Goal: Task Accomplishment & Management: Manage account settings

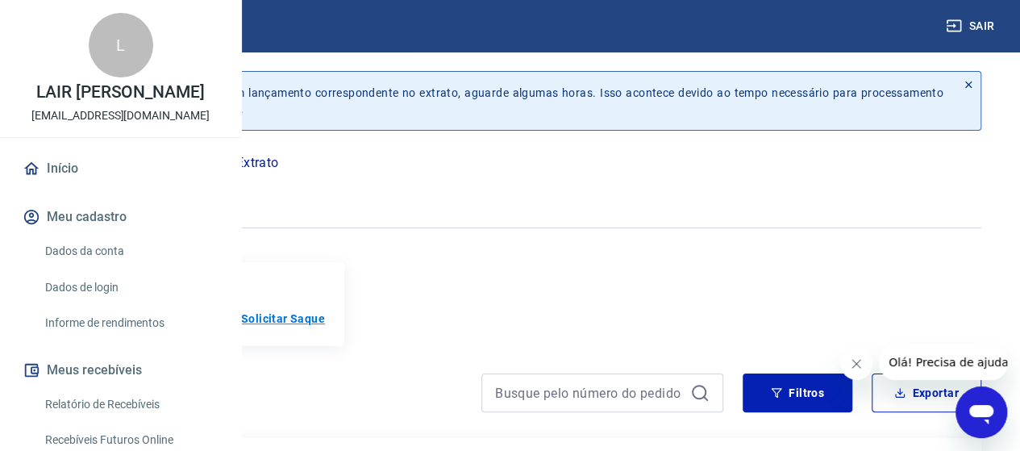
click at [325, 310] on p "Solicitar Saque" at bounding box center [283, 318] width 84 height 16
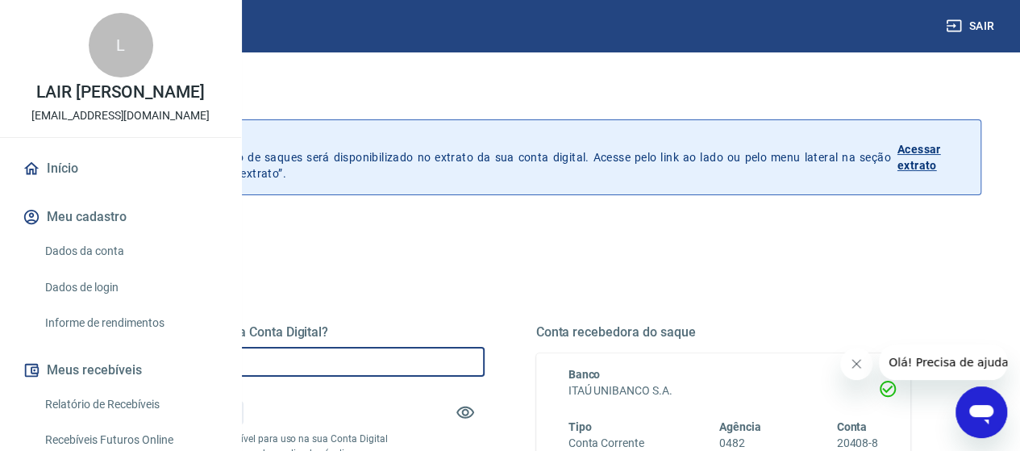
drag, startPoint x: 414, startPoint y: 365, endPoint x: 221, endPoint y: 325, distance: 197.7
click at [231, 328] on div "Sair L LAIR [PERSON_NAME] ASSIS [EMAIL_ADDRESS][DOMAIN_NAME] Início Meu cadastr…" at bounding box center [510, 225] width 1020 height 451
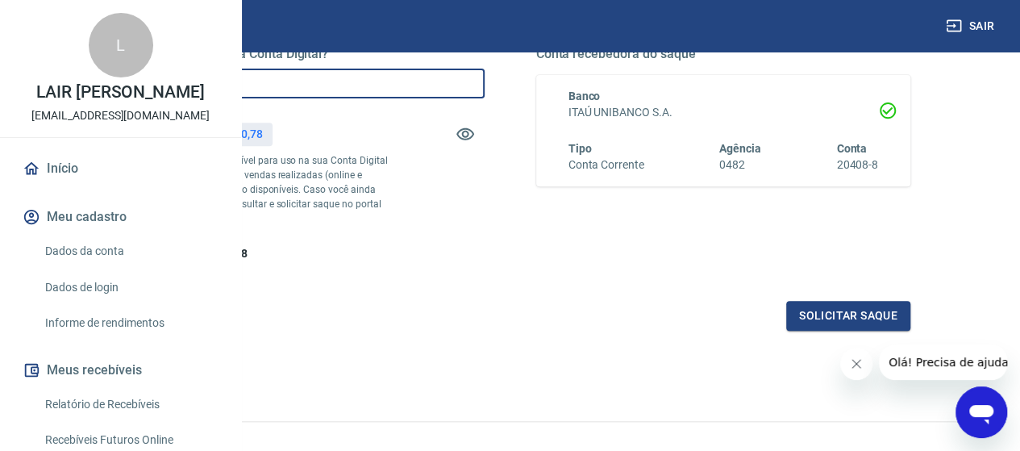
scroll to position [374, 0]
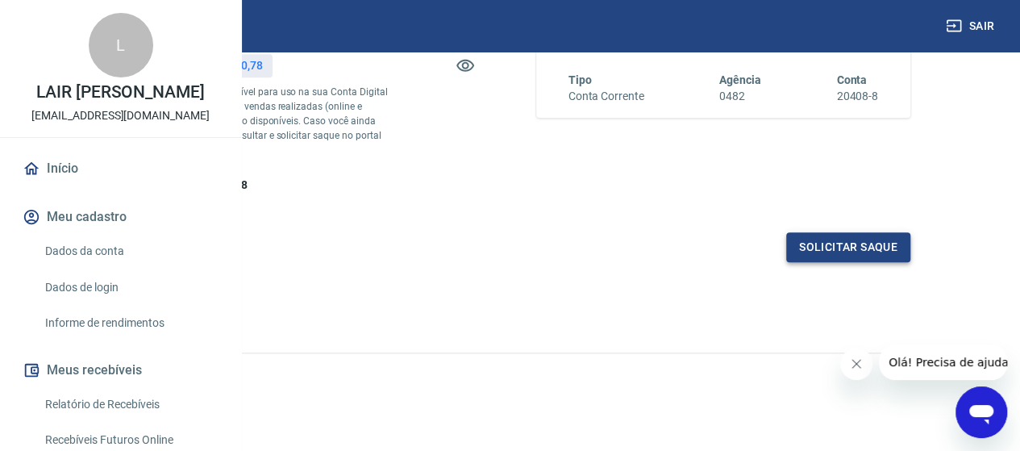
type input "R$ 10.600,00"
click at [807, 251] on button "Solicitar saque" at bounding box center [848, 247] width 124 height 30
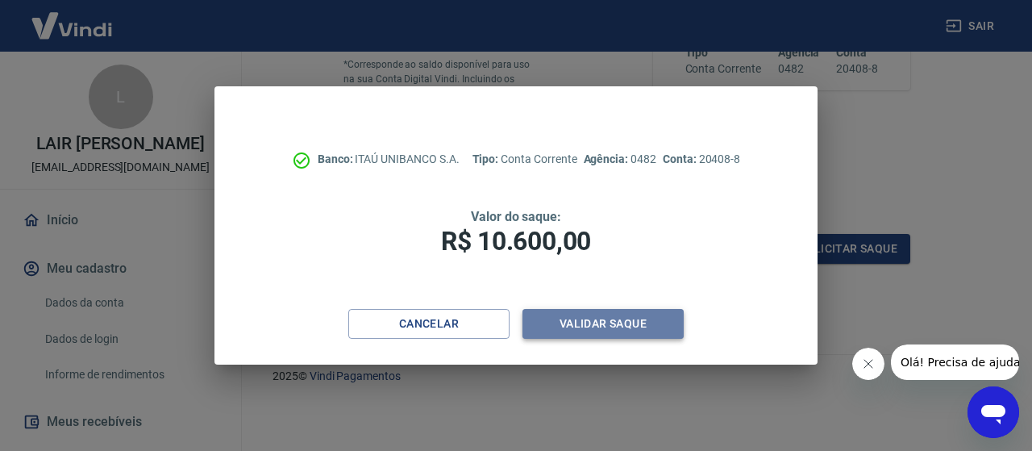
click at [560, 326] on button "Validar saque" at bounding box center [602, 324] width 161 height 30
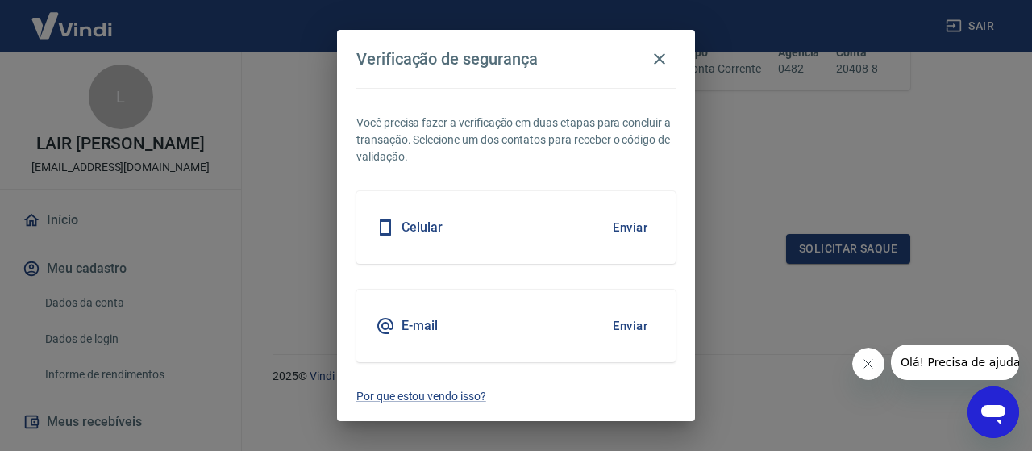
click at [620, 225] on button "Enviar" at bounding box center [630, 227] width 52 height 34
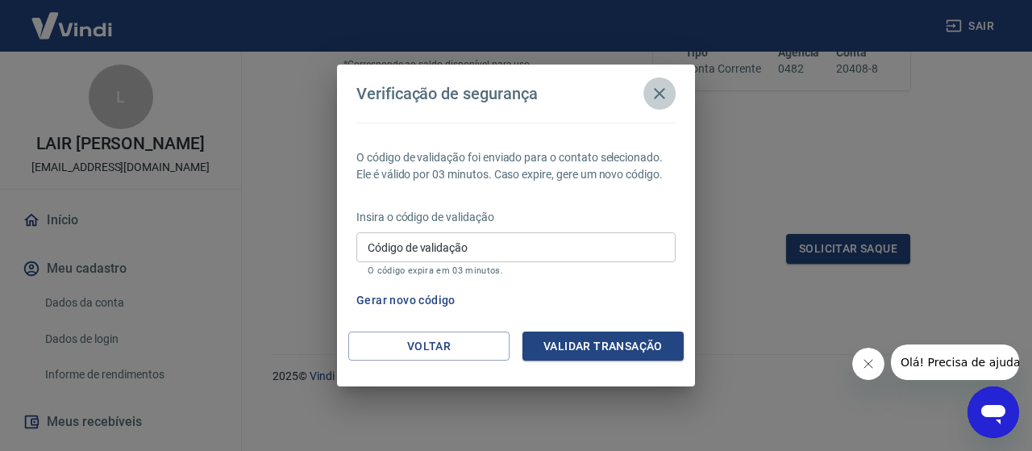
click at [663, 94] on icon "button" at bounding box center [659, 93] width 19 height 19
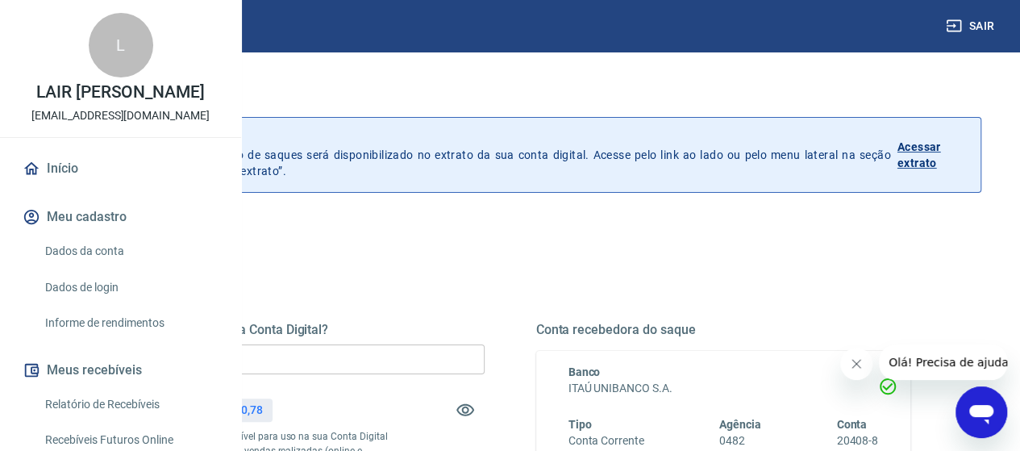
scroll to position [0, 0]
